Goal: Find contact information: Find contact information

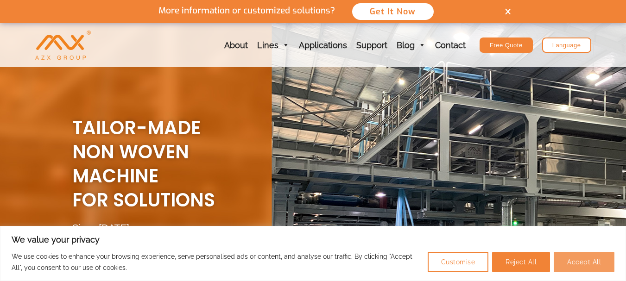
click at [586, 259] on button "Accept All" at bounding box center [584, 262] width 61 height 20
checkbox input "true"
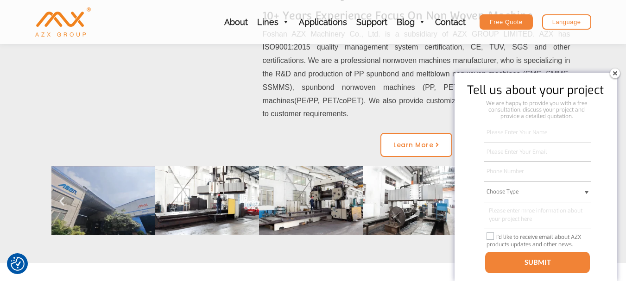
scroll to position [741, 0]
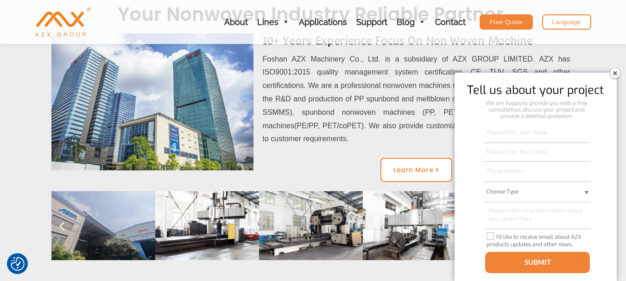
click at [615, 73] on img at bounding box center [614, 73] width 15 height 15
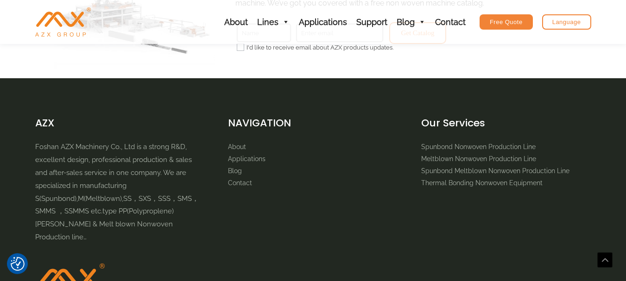
scroll to position [1390, 0]
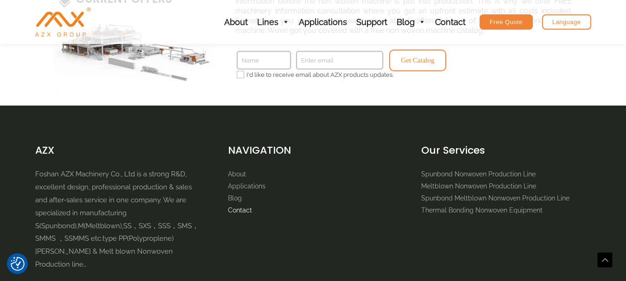
click at [245, 209] on link "Contact" at bounding box center [240, 210] width 24 height 7
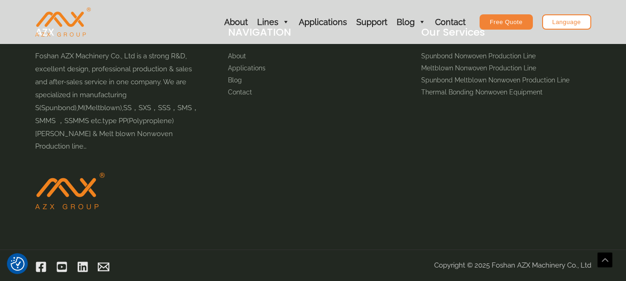
scroll to position [802, 0]
